Goal: Check status: Check status

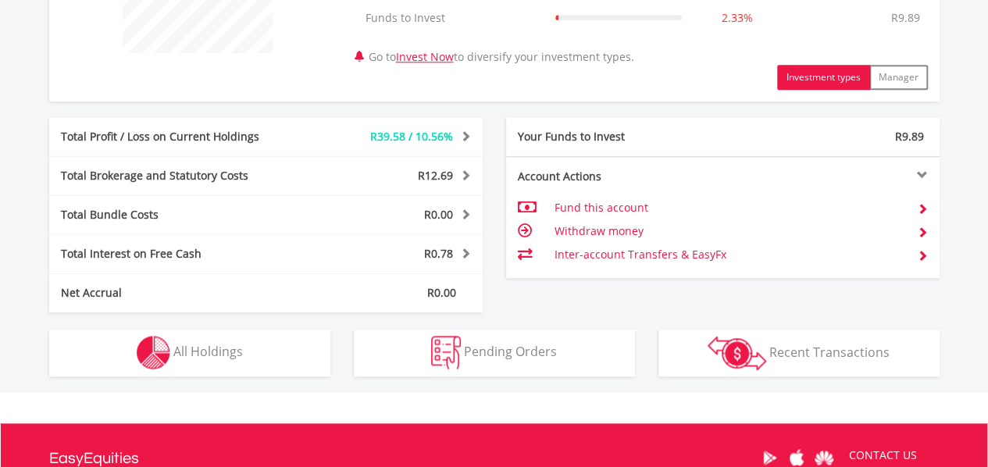
scroll to position [883, 0]
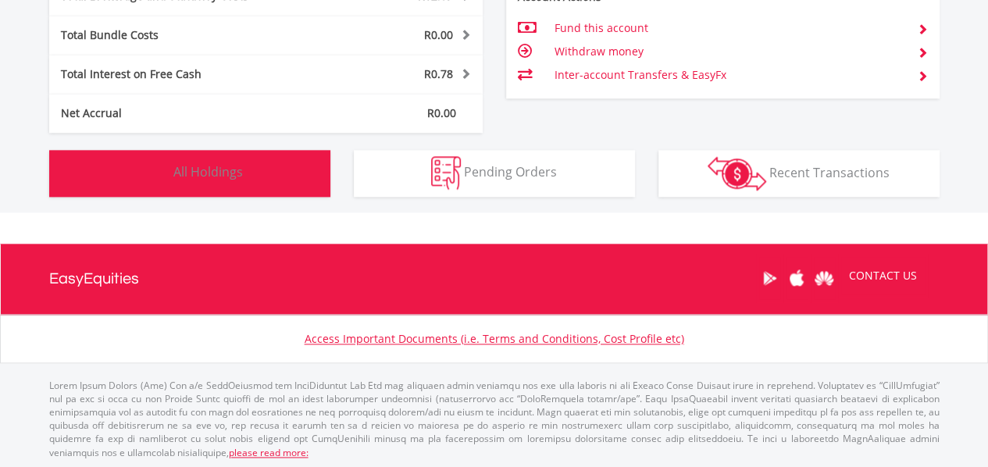
click at [241, 171] on span "All Holdings" at bounding box center [208, 171] width 70 height 17
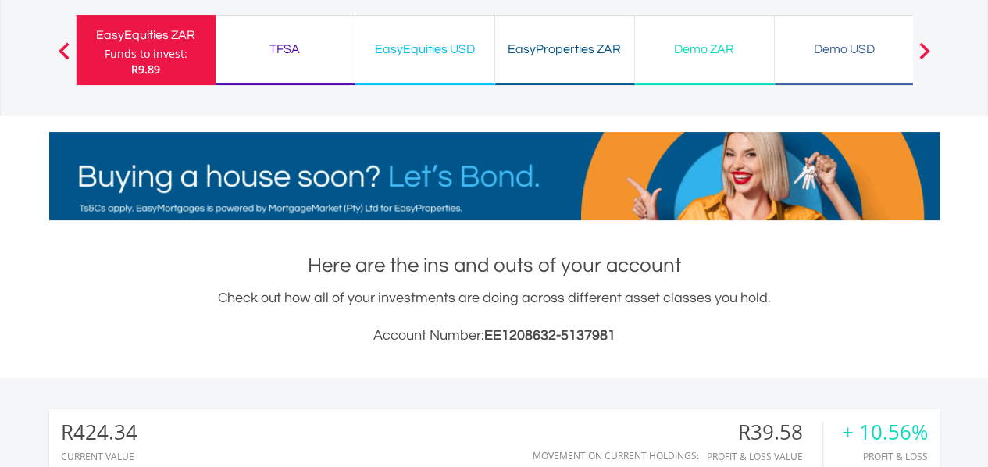
scroll to position [0, 0]
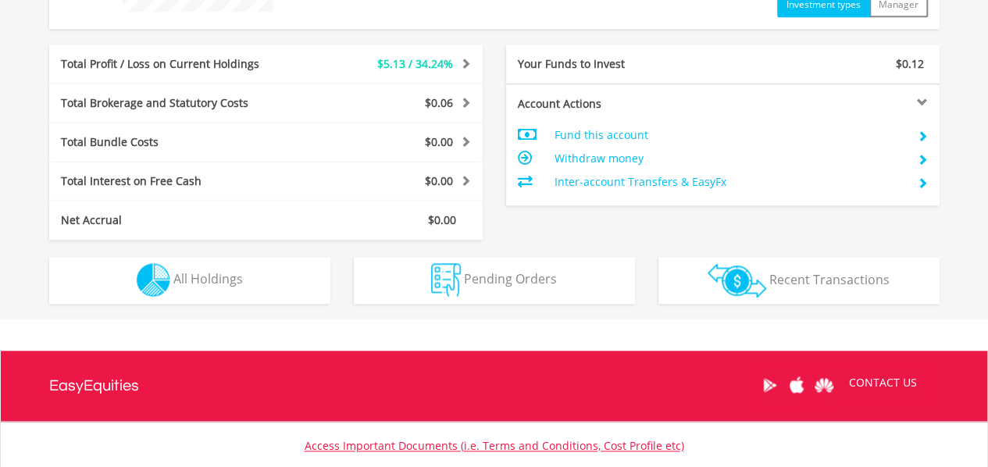
scroll to position [852, 0]
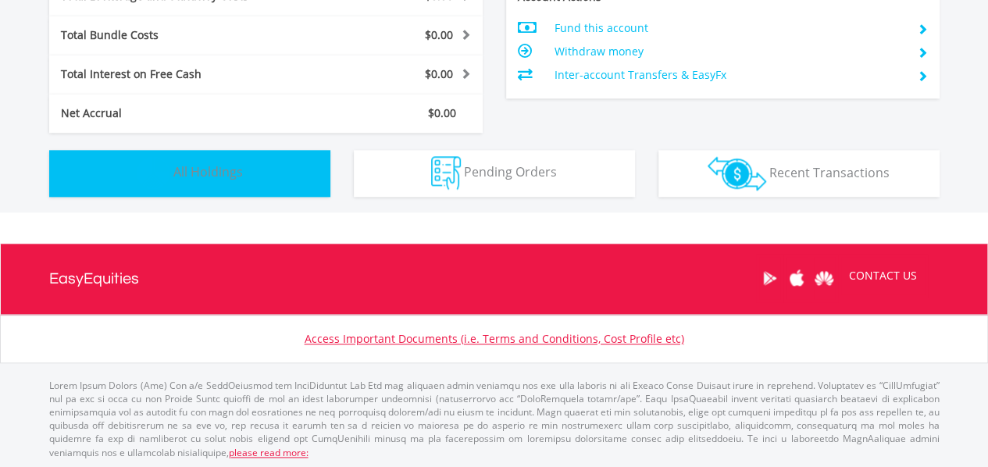
click at [267, 166] on button "Holdings All Holdings" at bounding box center [189, 173] width 281 height 47
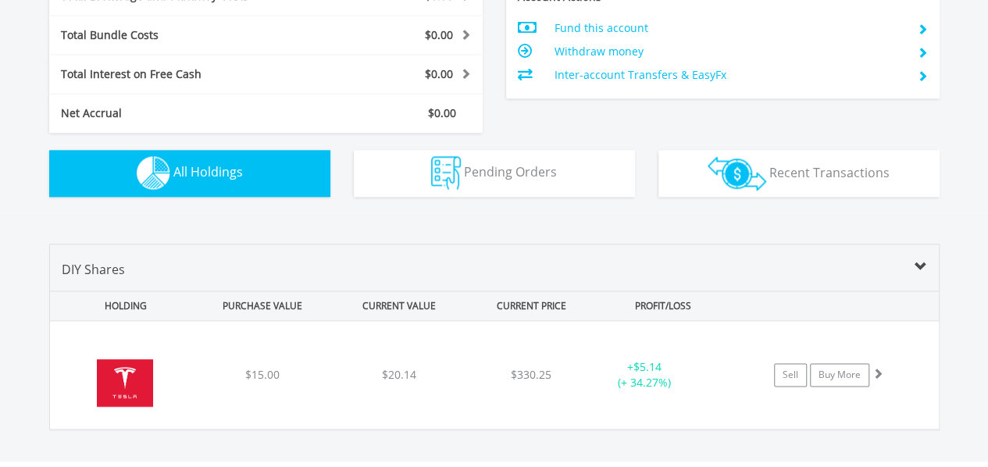
scroll to position [1095, 0]
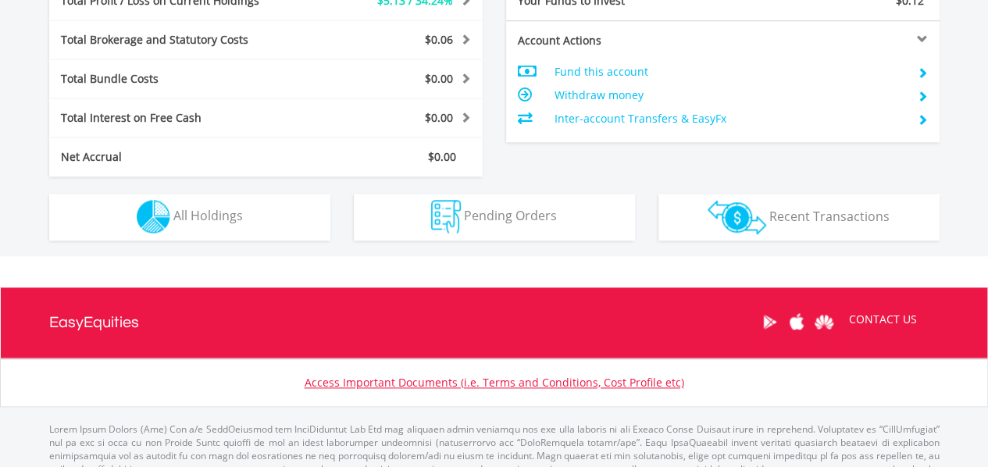
scroll to position [812, 0]
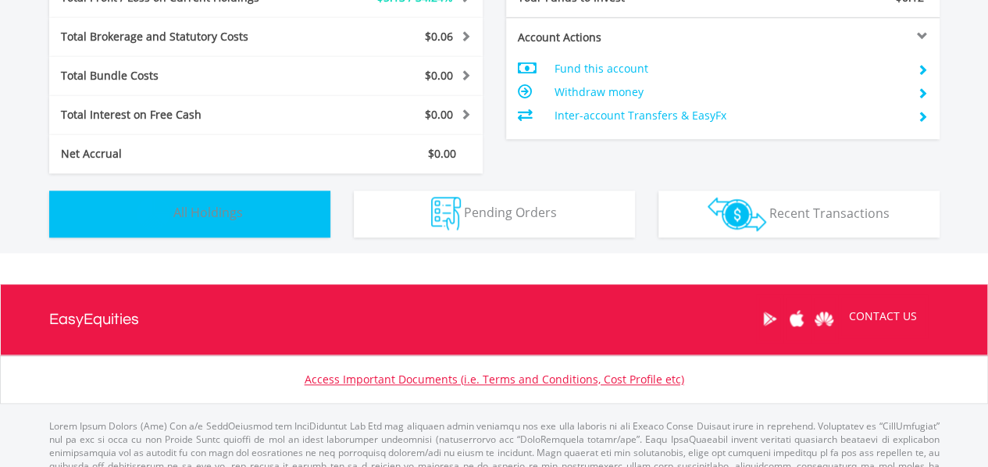
click at [295, 197] on button "Holdings All Holdings" at bounding box center [189, 214] width 281 height 47
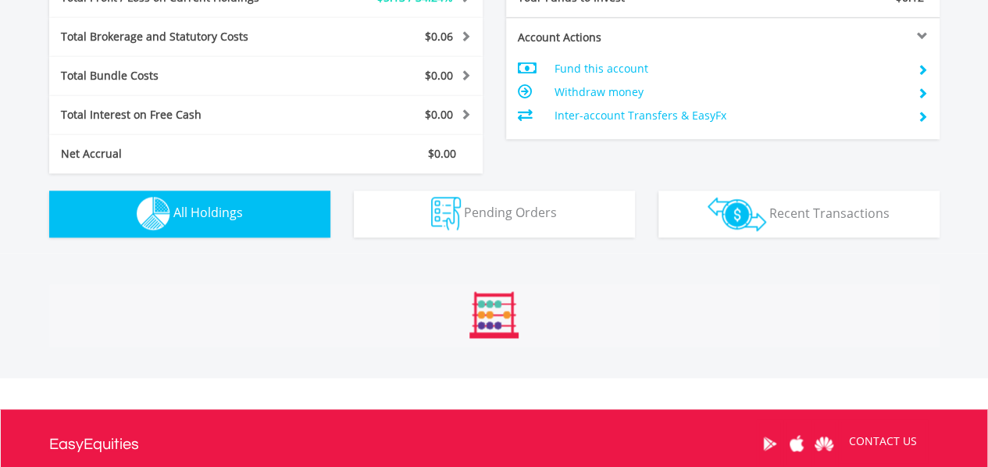
scroll to position [1095, 0]
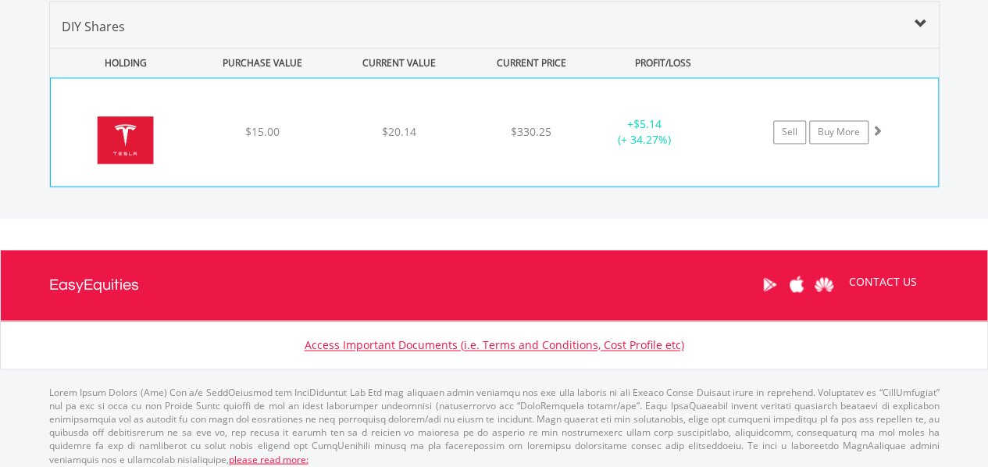
click at [879, 131] on span at bounding box center [877, 130] width 11 height 11
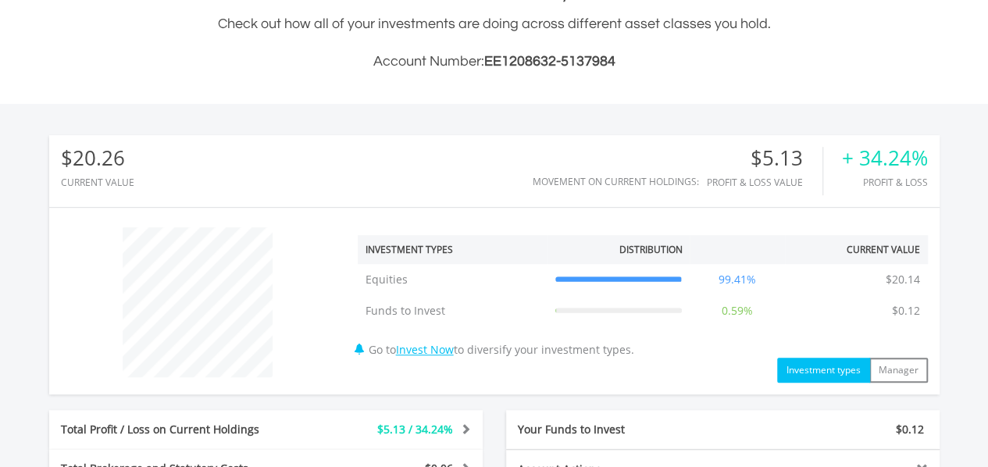
scroll to position [319, 0]
